Goal: Information Seeking & Learning: Find specific fact

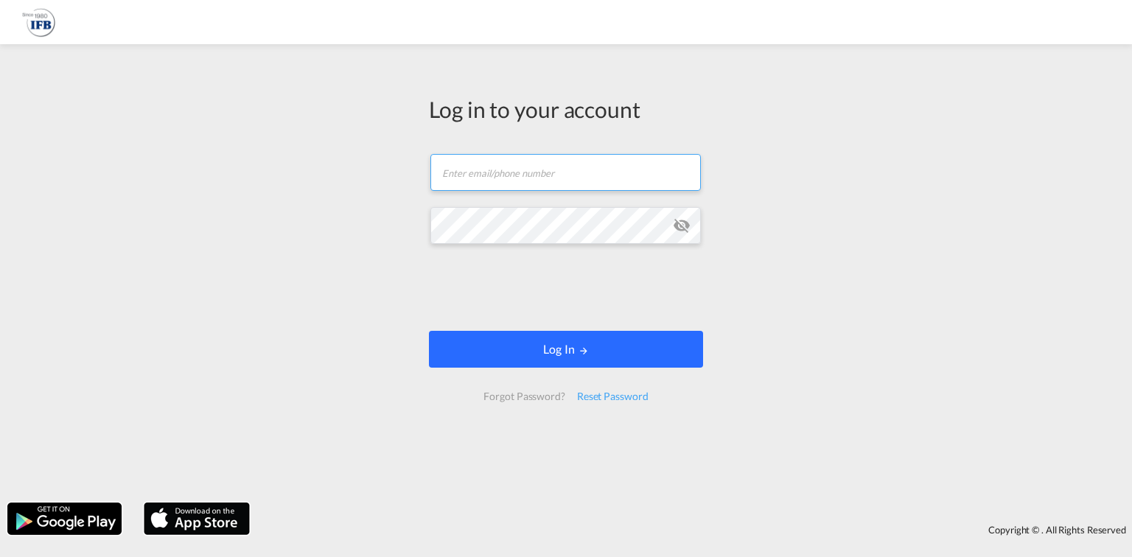
type input "[DOMAIN_NAME][EMAIL_ADDRESS][DOMAIN_NAME]"
click at [593, 355] on button "Log In" at bounding box center [566, 349] width 274 height 37
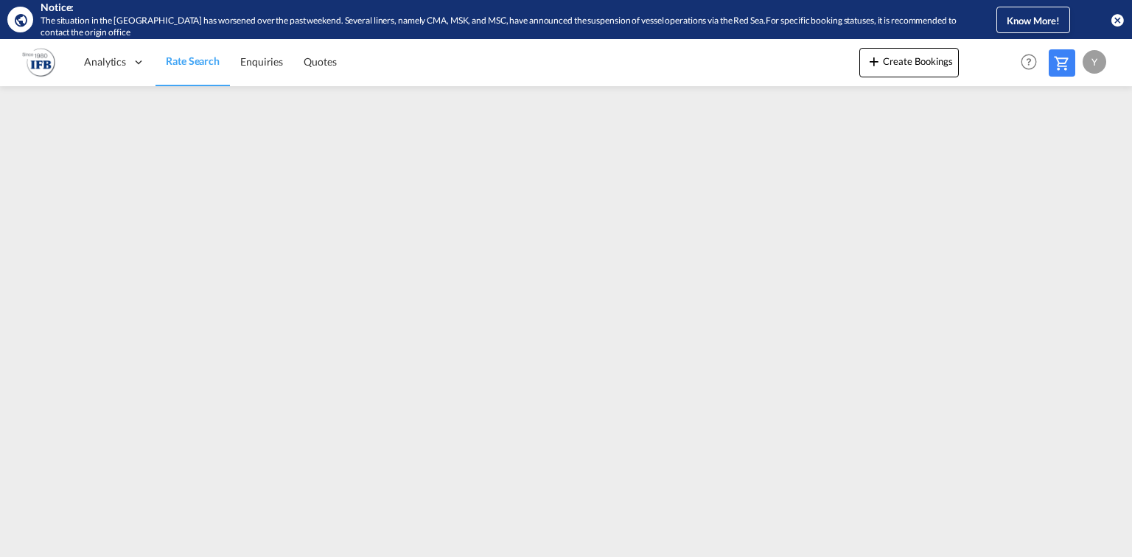
click at [178, 60] on span "Rate Search" at bounding box center [193, 61] width 54 height 13
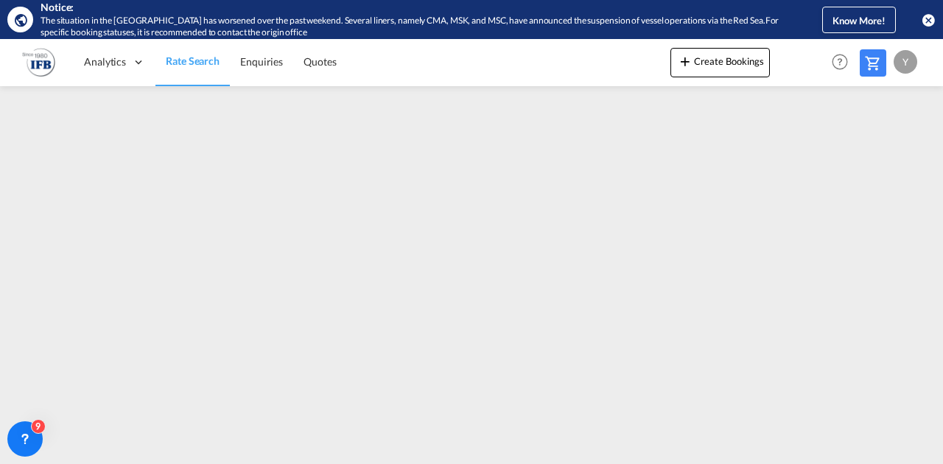
click at [899, 449] on div at bounding box center [471, 268] width 943 height 365
click at [911, 453] on md-content "Analytics Reports Rate Search Enquiries Quotes Create Bookings Help Resources P…" at bounding box center [471, 251] width 943 height 425
click at [904, 452] on md-content "Analytics Reports Rate Search Enquiries Quotes Create Bookings Help Resources P…" at bounding box center [471, 251] width 943 height 425
click at [922, 450] on div at bounding box center [471, 268] width 943 height 365
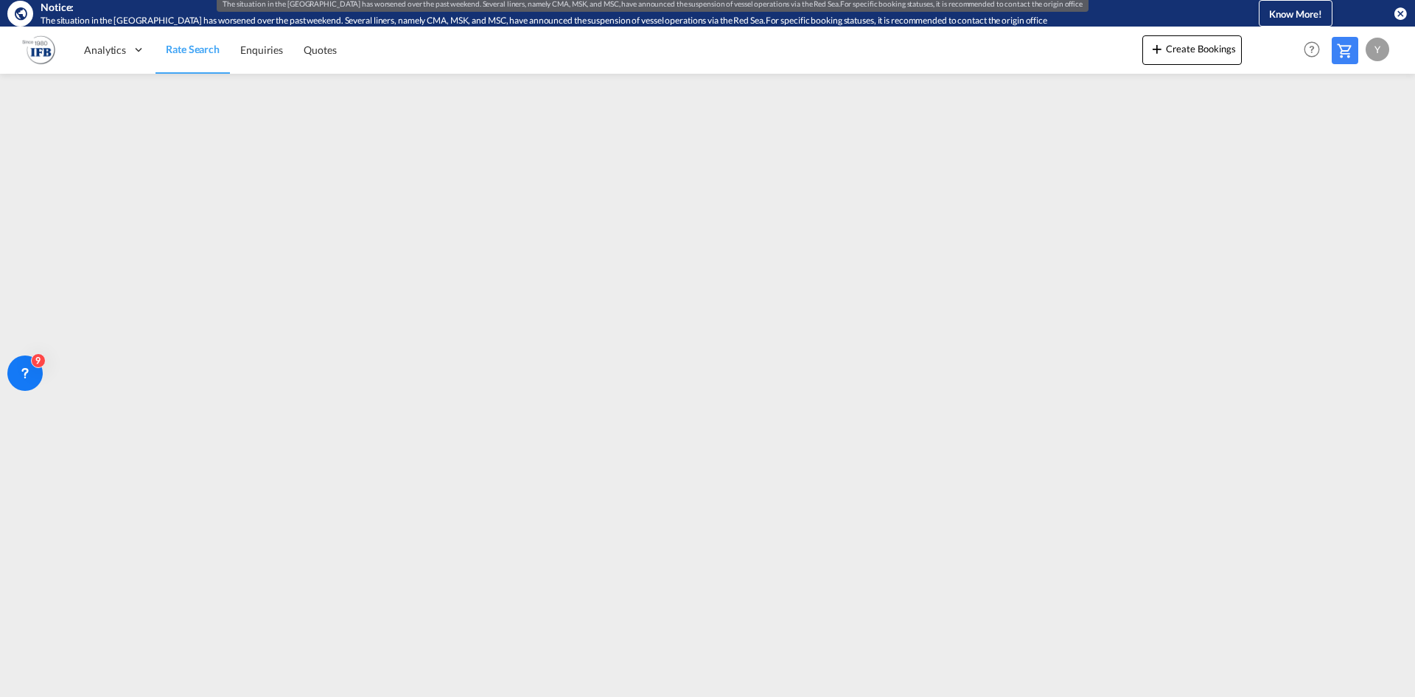
click at [1131, 15] on div "The situation in the [GEOGRAPHIC_DATA] has worsened over the past weekend. Seve…" at bounding box center [619, 21] width 1157 height 13
